Goal: Use online tool/utility: Utilize a website feature to perform a specific function

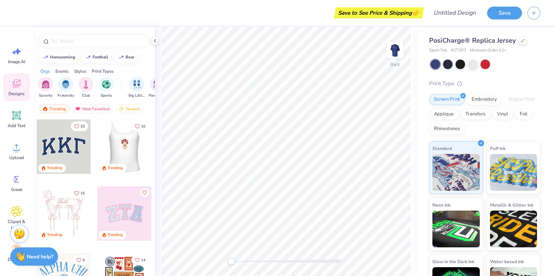
click at [97, 155] on div at bounding box center [70, 146] width 54 height 54
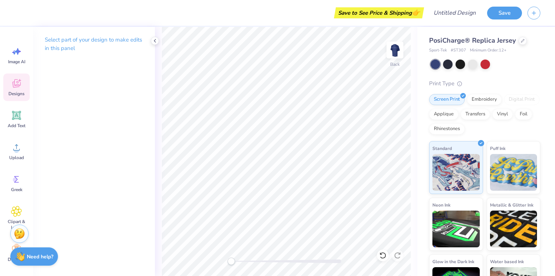
click at [13, 79] on icon at bounding box center [16, 83] width 11 height 11
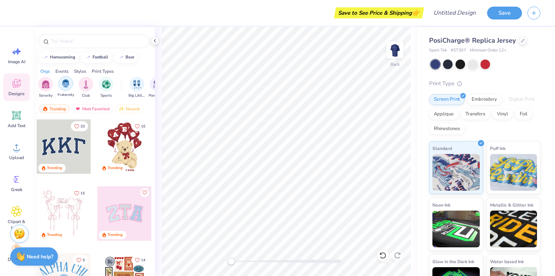
click at [66, 85] on img "filter for Fraternity" at bounding box center [66, 83] width 8 height 8
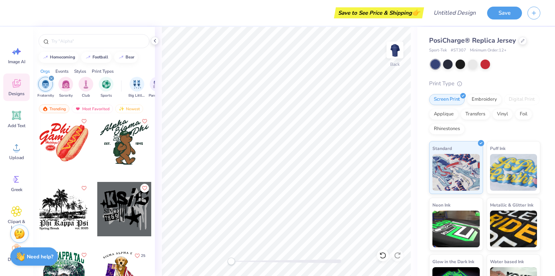
scroll to position [1313, 0]
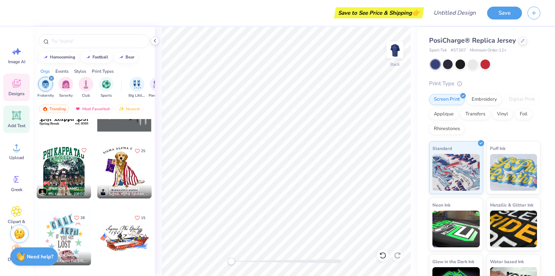
click at [21, 121] on icon at bounding box center [16, 115] width 11 height 11
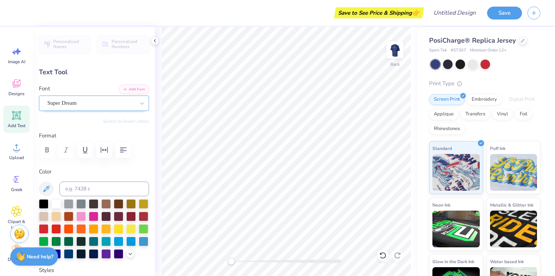
click at [82, 103] on div "Super Dream" at bounding box center [91, 102] width 89 height 11
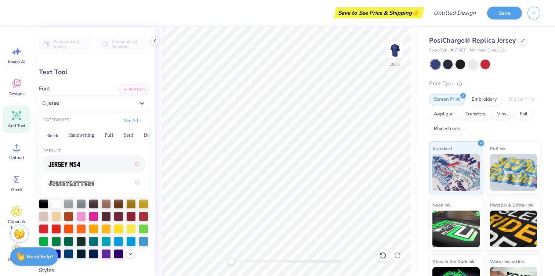
click at [78, 168] on span at bounding box center [64, 164] width 32 height 8
type input "jerse"
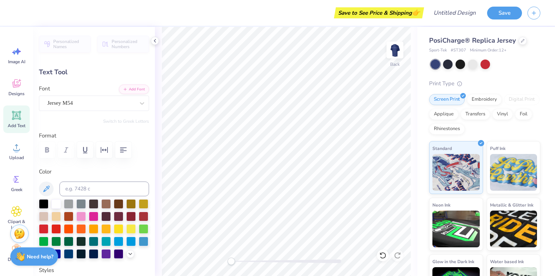
scroll to position [0, 2]
type textarea "Alpha Chi Sigma"
type input "13.92"
type input "1.62"
type input "11.44"
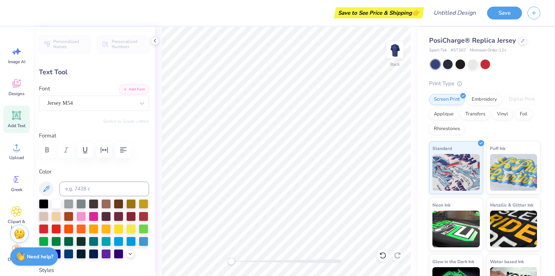
type input "11.09"
type input "1.29"
type input "13.56"
type input "1.57"
type input "3.47"
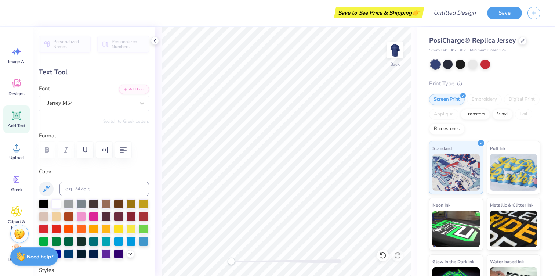
scroll to position [0, 0]
click at [77, 107] on div "Jersey M54" at bounding box center [91, 102] width 89 height 11
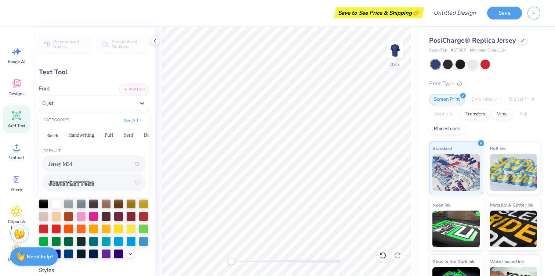
click at [63, 182] on img at bounding box center [71, 182] width 46 height 5
type input "jer"
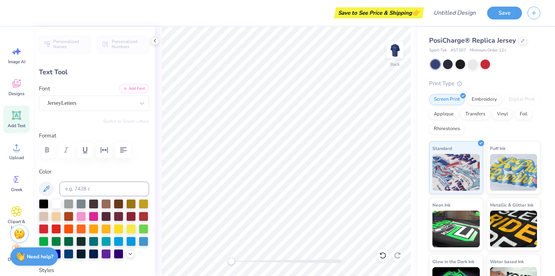
click at [127, 88] on icon "button" at bounding box center [125, 88] width 4 height 4
click at [8, 156] on div "Upload" at bounding box center [16, 151] width 26 height 28
click at [12, 57] on div "Image AI" at bounding box center [16, 56] width 26 height 28
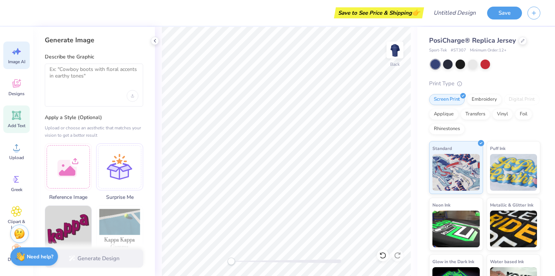
click at [15, 114] on icon at bounding box center [16, 115] width 7 height 7
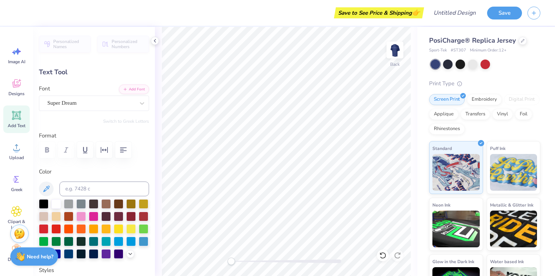
click at [108, 93] on div "Font Super Dream" at bounding box center [94, 97] width 110 height 26
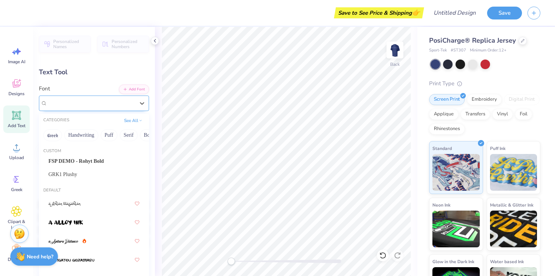
click at [103, 101] on div "Super Dream" at bounding box center [91, 102] width 89 height 11
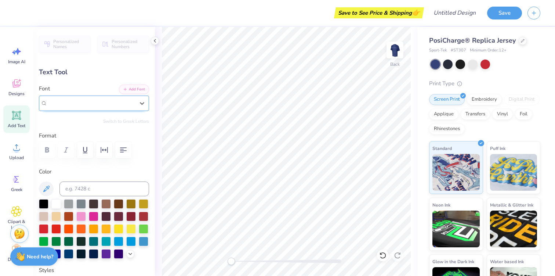
click at [93, 104] on div "Super Dream" at bounding box center [90, 103] width 87 height 8
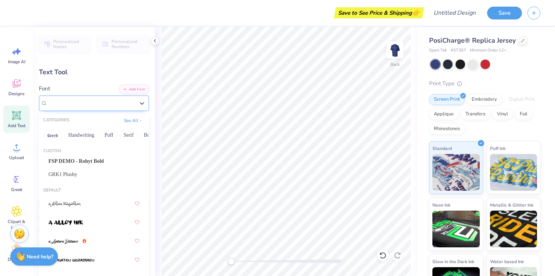
click at [93, 104] on div "Super Dream" at bounding box center [90, 103] width 87 height 8
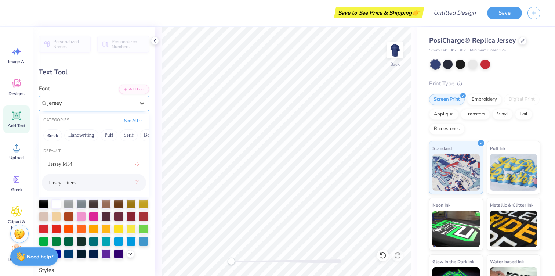
click at [76, 184] on span "JerseyLetters" at bounding box center [61, 183] width 27 height 8
type input "jersey"
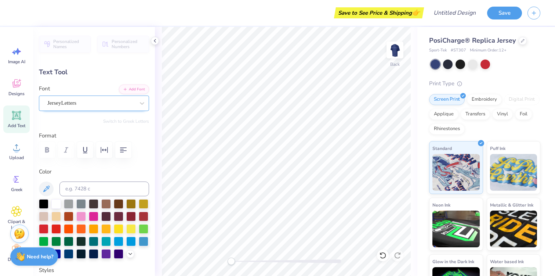
type textarea "02"
type input "3.38"
type input "2.55"
type input "10.97"
type input "11.37"
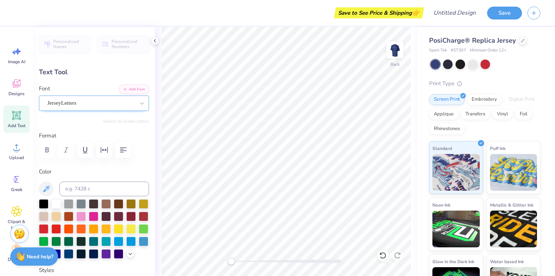
type input "8.57"
type input "6.47"
